Goal: Transaction & Acquisition: Subscribe to service/newsletter

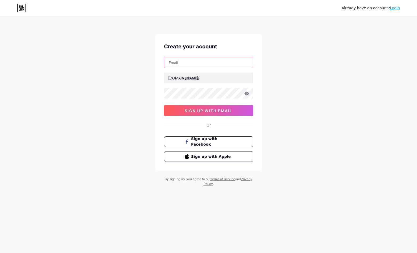
click at [208, 59] on input "text" at bounding box center [208, 62] width 89 height 11
click at [196, 57] on input "text" at bounding box center [208, 62] width 89 height 11
click at [197, 58] on input "text" at bounding box center [208, 62] width 89 height 11
click at [175, 63] on input "text" at bounding box center [208, 62] width 89 height 11
click at [144, 109] on div "Already have an account? Login Create your account [DOMAIN_NAME]/ sign up with …" at bounding box center [208, 101] width 417 height 203
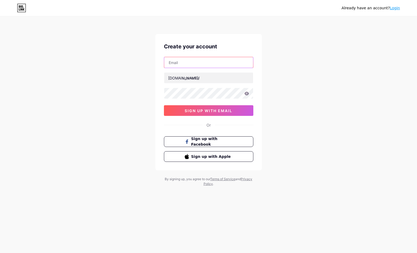
click at [193, 65] on input "text" at bounding box center [208, 62] width 89 height 11
click at [180, 58] on input "text" at bounding box center [208, 62] width 89 height 11
click at [201, 62] on input "text" at bounding box center [208, 62] width 89 height 11
paste input "[EMAIL_ADDRESS][DOMAIN_NAME]"
type input "[EMAIL_ADDRESS][DOMAIN_NAME]"
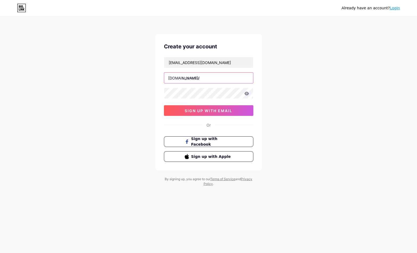
click at [196, 81] on input "text" at bounding box center [208, 78] width 89 height 11
click at [406, 60] on div "Already have an account? Login Create your account [EMAIL_ADDRESS][DOMAIN_NAME]…" at bounding box center [208, 101] width 417 height 203
drag, startPoint x: 281, startPoint y: 60, endPoint x: 253, endPoint y: 78, distance: 33.0
click at [281, 60] on div "Đã có tài khoản? Đăng nhập Tạo tài khoản của bạn [EMAIL_ADDRESS][DOMAIN_NAME] l…" at bounding box center [208, 101] width 417 height 203
click at [208, 80] on input "text" at bounding box center [208, 78] width 89 height 11
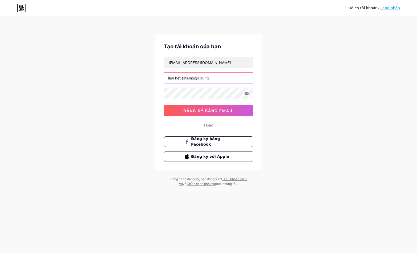
click at [213, 78] on input "text" at bounding box center [208, 78] width 89 height 11
click at [202, 79] on input "text" at bounding box center [208, 78] width 89 height 11
click at [197, 79] on input "text" at bounding box center [208, 78] width 89 height 11
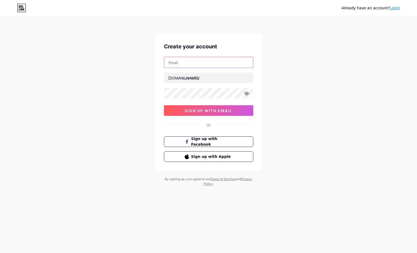
click at [195, 63] on input "text" at bounding box center [208, 62] width 89 height 11
click at [174, 65] on input "text" at bounding box center [208, 62] width 89 height 11
click at [207, 66] on input "text" at bounding box center [208, 62] width 89 height 11
paste input "[EMAIL_ADDRESS][DOMAIN_NAME]"
type input "[EMAIL_ADDRESS][DOMAIN_NAME]"
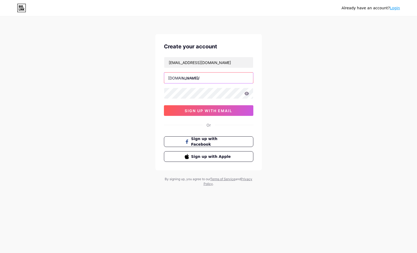
click at [202, 75] on input "text" at bounding box center [208, 78] width 89 height 11
